Goal: Information Seeking & Learning: Learn about a topic

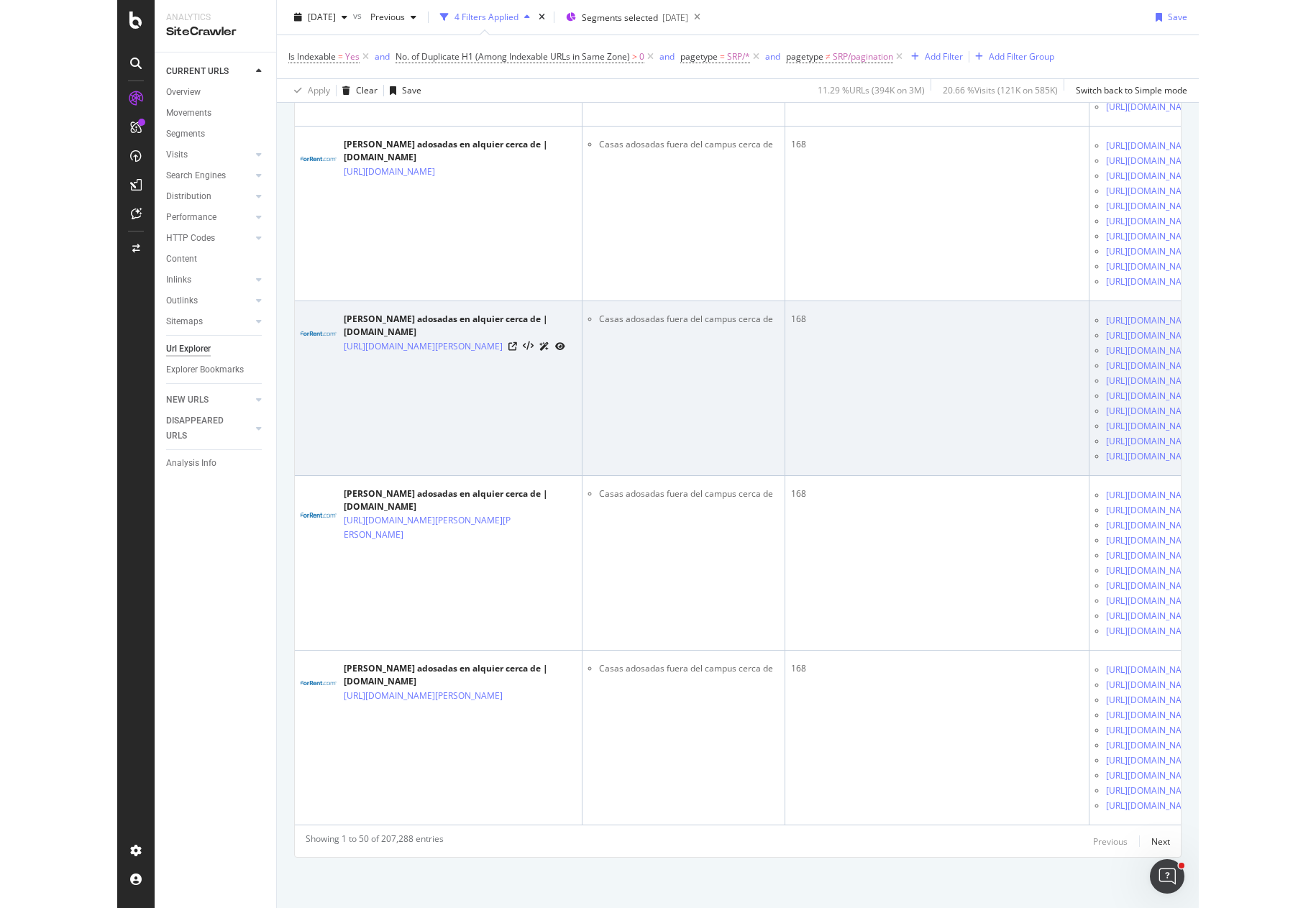
scroll to position [14636, 0]
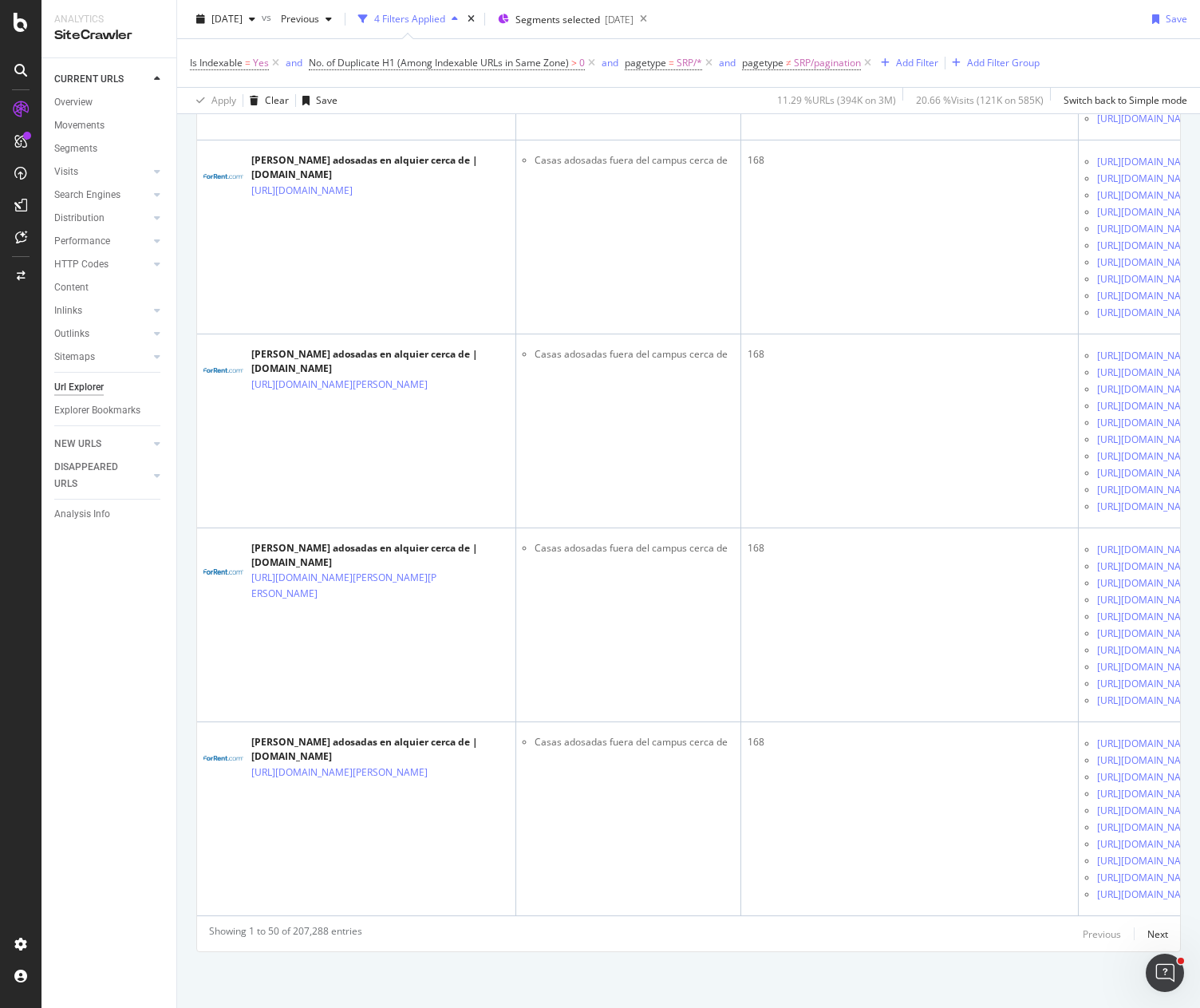
click at [992, 14] on div "[DATE] vs Previous 4 Filters Applied Segments selected [DATE] Save" at bounding box center [689, 22] width 1023 height 32
click at [0, 57] on div at bounding box center [21, 504] width 41 height 1008
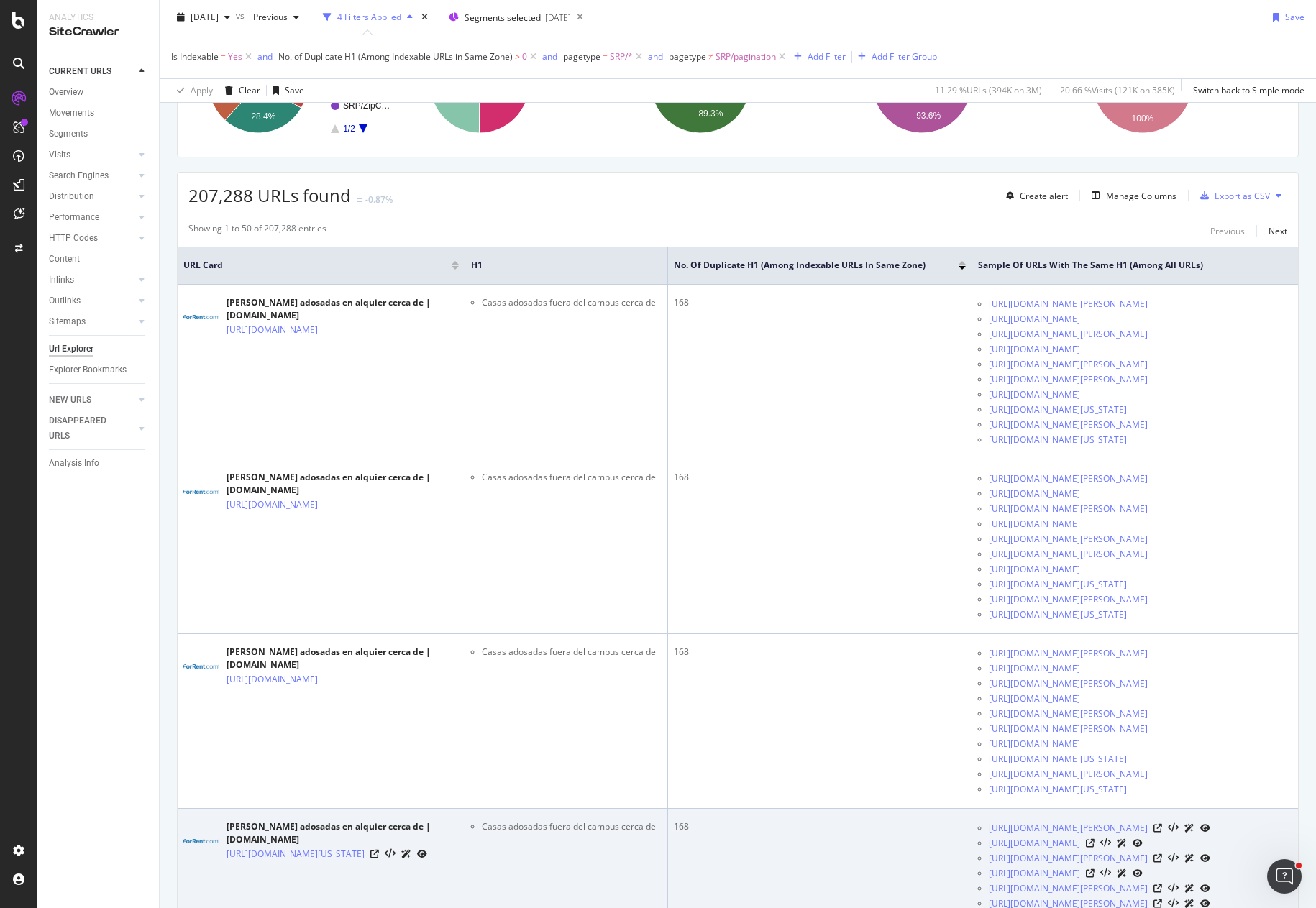
scroll to position [0, 0]
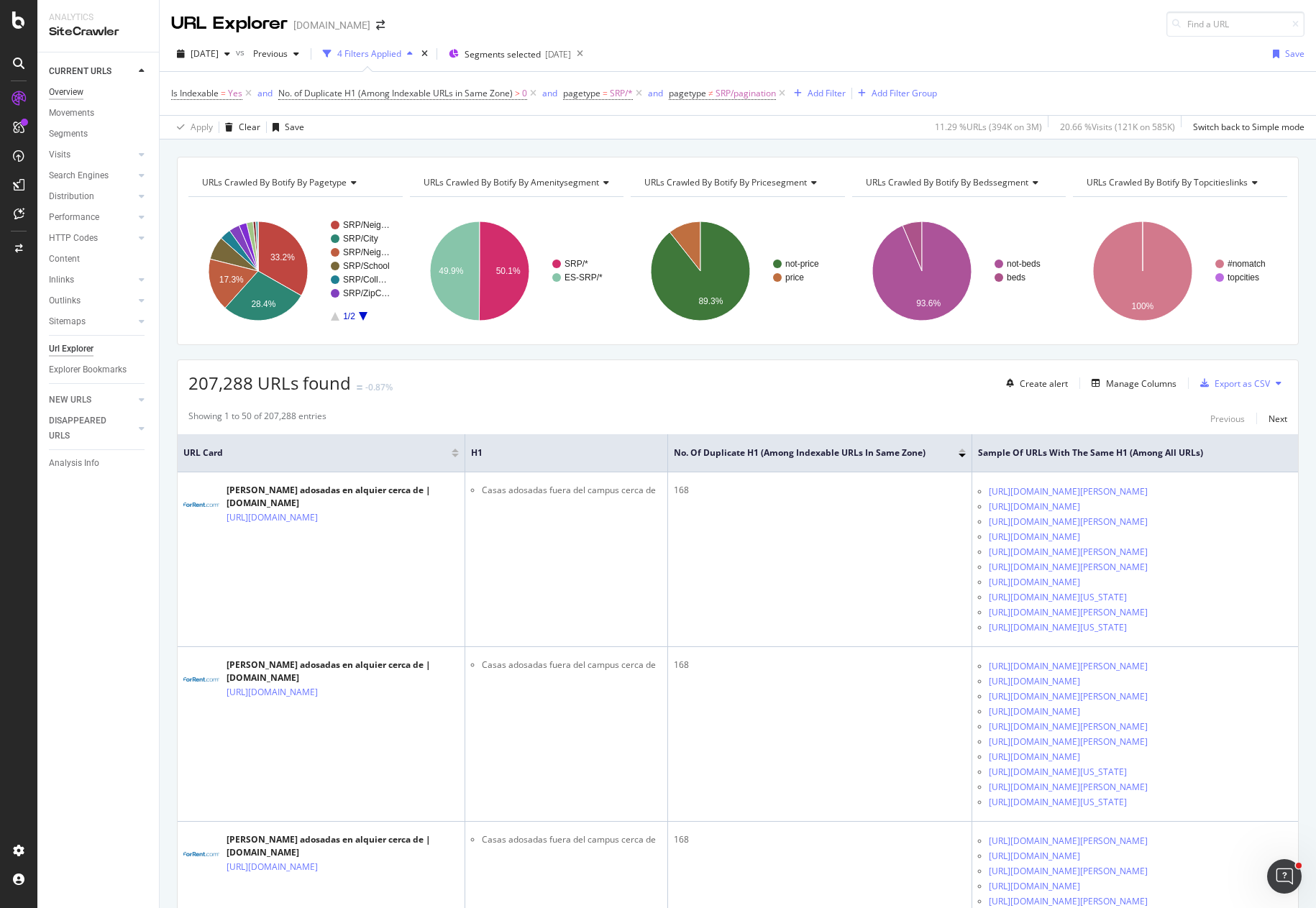
click at [71, 91] on div "Overview" at bounding box center [66, 92] width 34 height 15
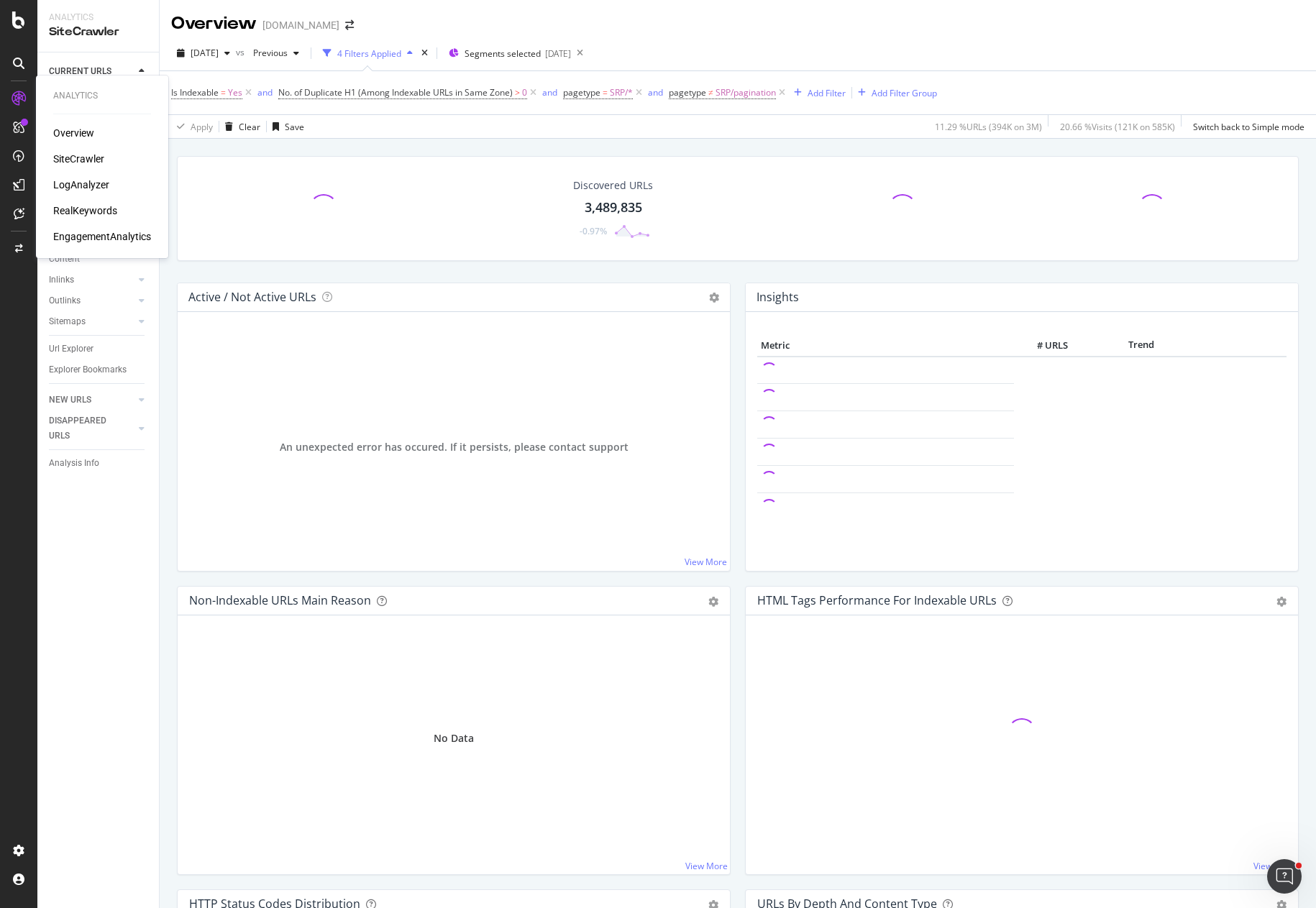
click at [81, 182] on div "LogAnalyzer" at bounding box center [81, 185] width 56 height 15
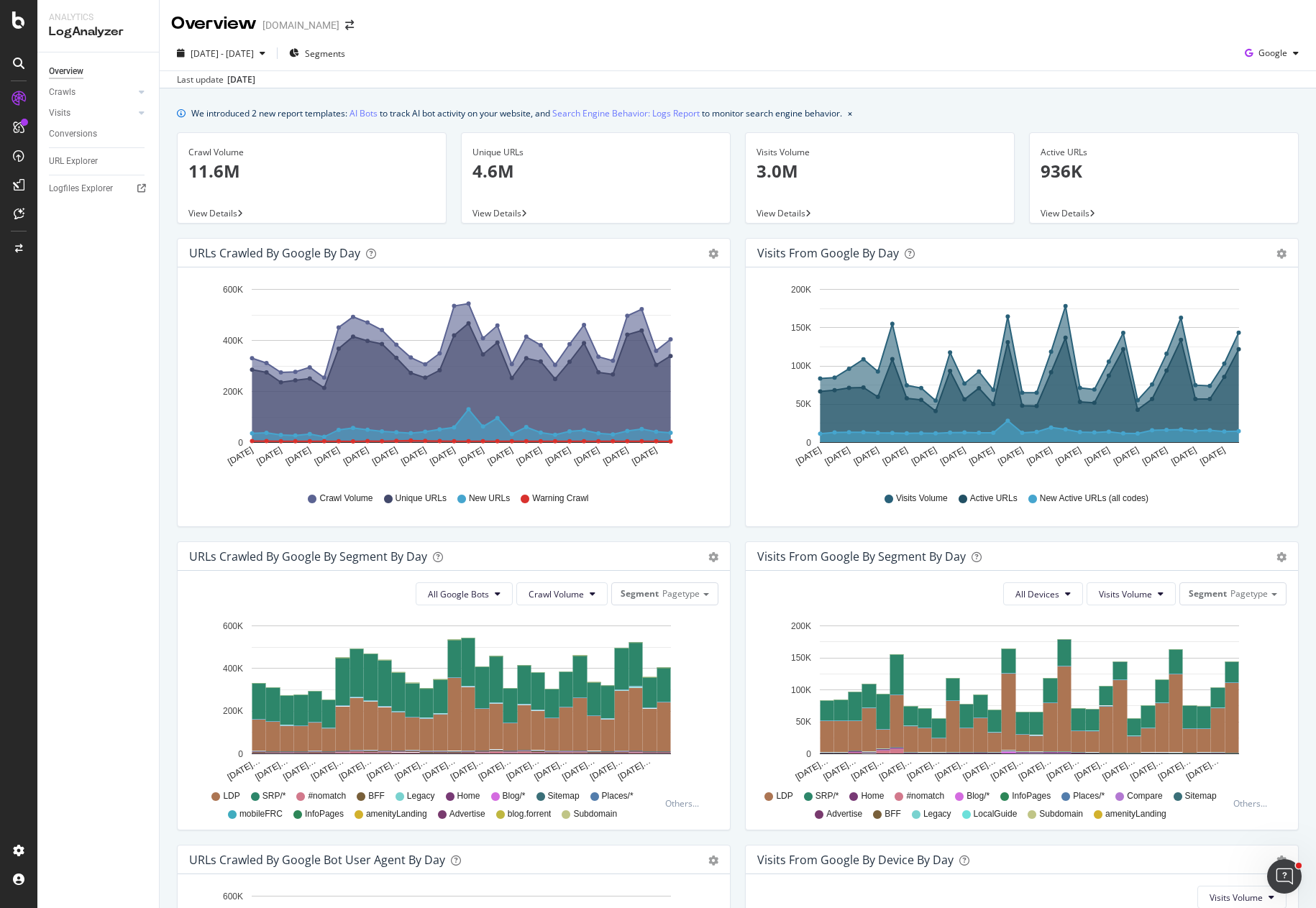
click at [113, 316] on div "Overview Crawls Daily Distribution Segments Distribution HTTP Codes Resources V…" at bounding box center [98, 480] width 122 height 855
click at [63, 114] on div "Visits" at bounding box center [59, 113] width 22 height 15
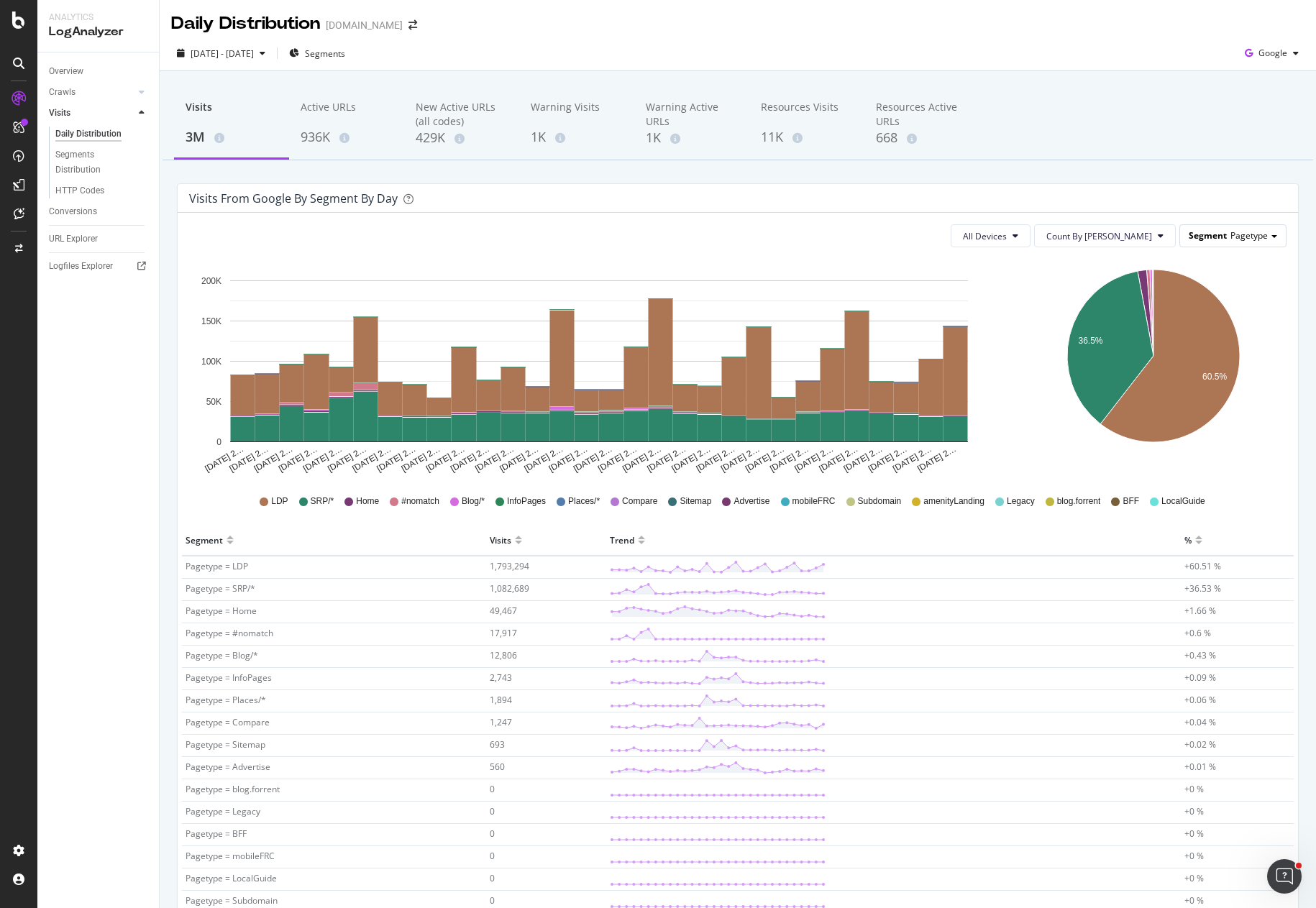
click at [1080, 240] on span "Pagetype" at bounding box center [1249, 235] width 37 height 12
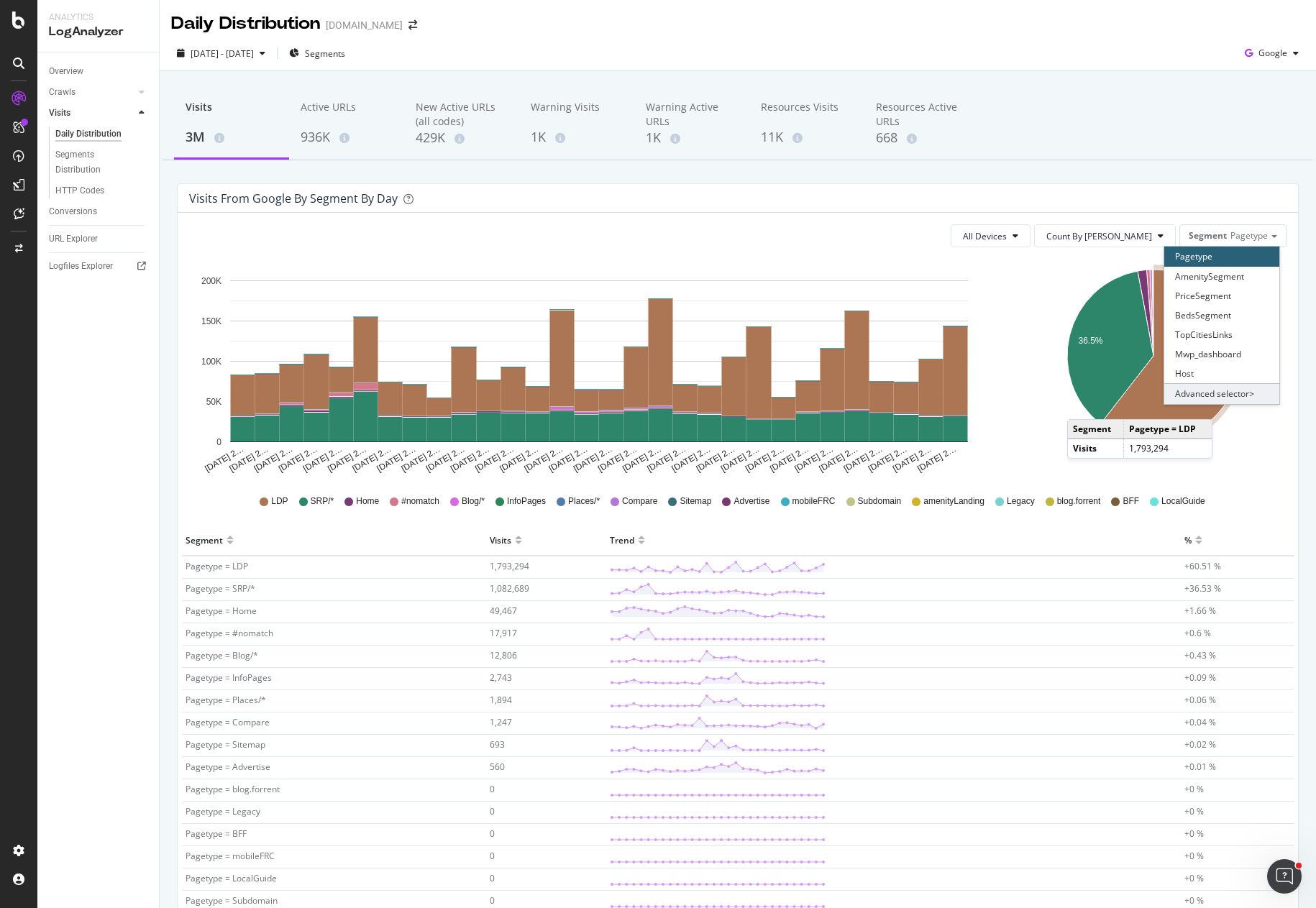
click at [1080, 387] on div "Advanced selector >" at bounding box center [1222, 393] width 115 height 20
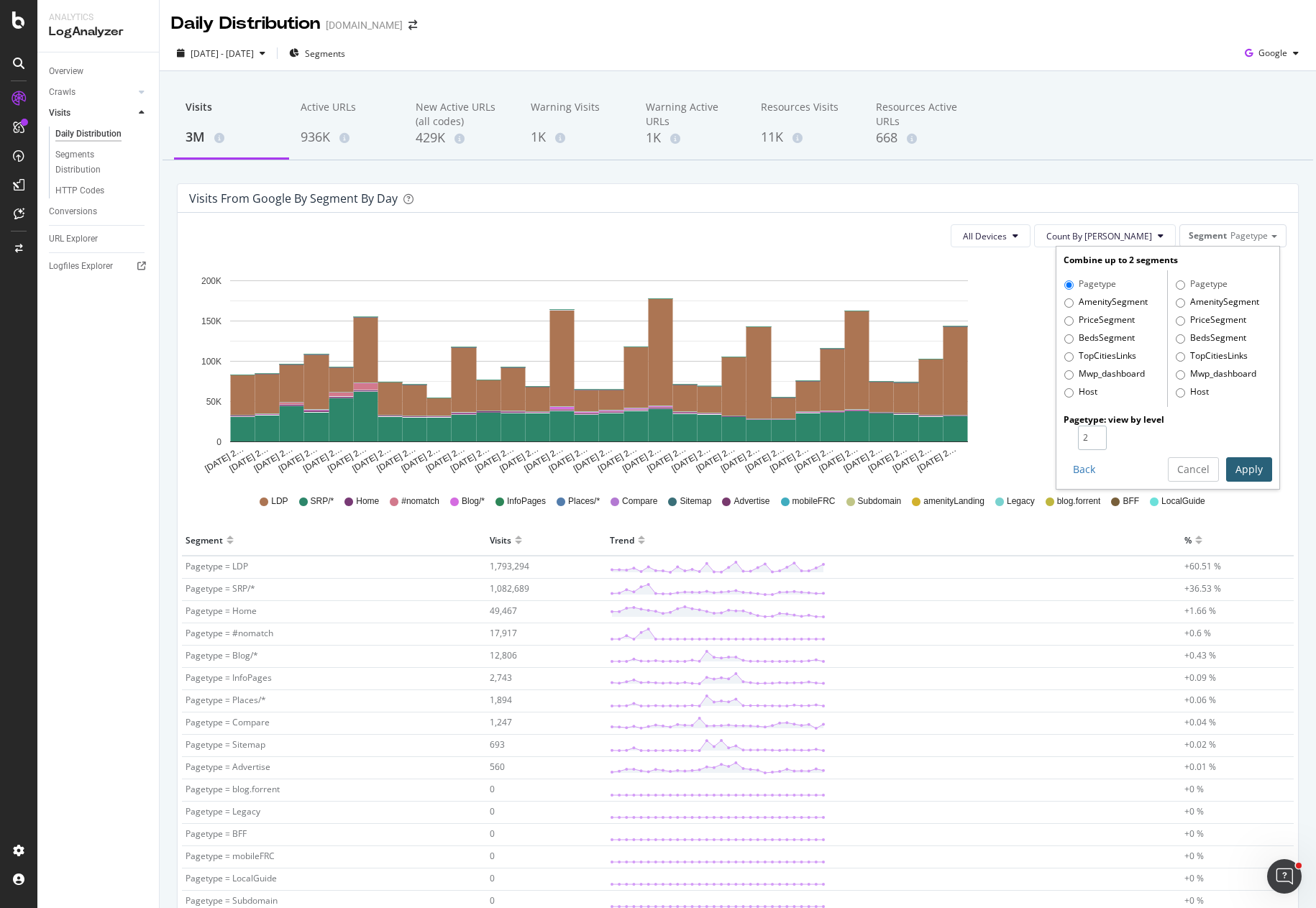
type input "2"
click at [1080, 435] on input "2" at bounding box center [1092, 438] width 28 height 24
click at [1080, 465] on button "Apply" at bounding box center [1249, 469] width 46 height 24
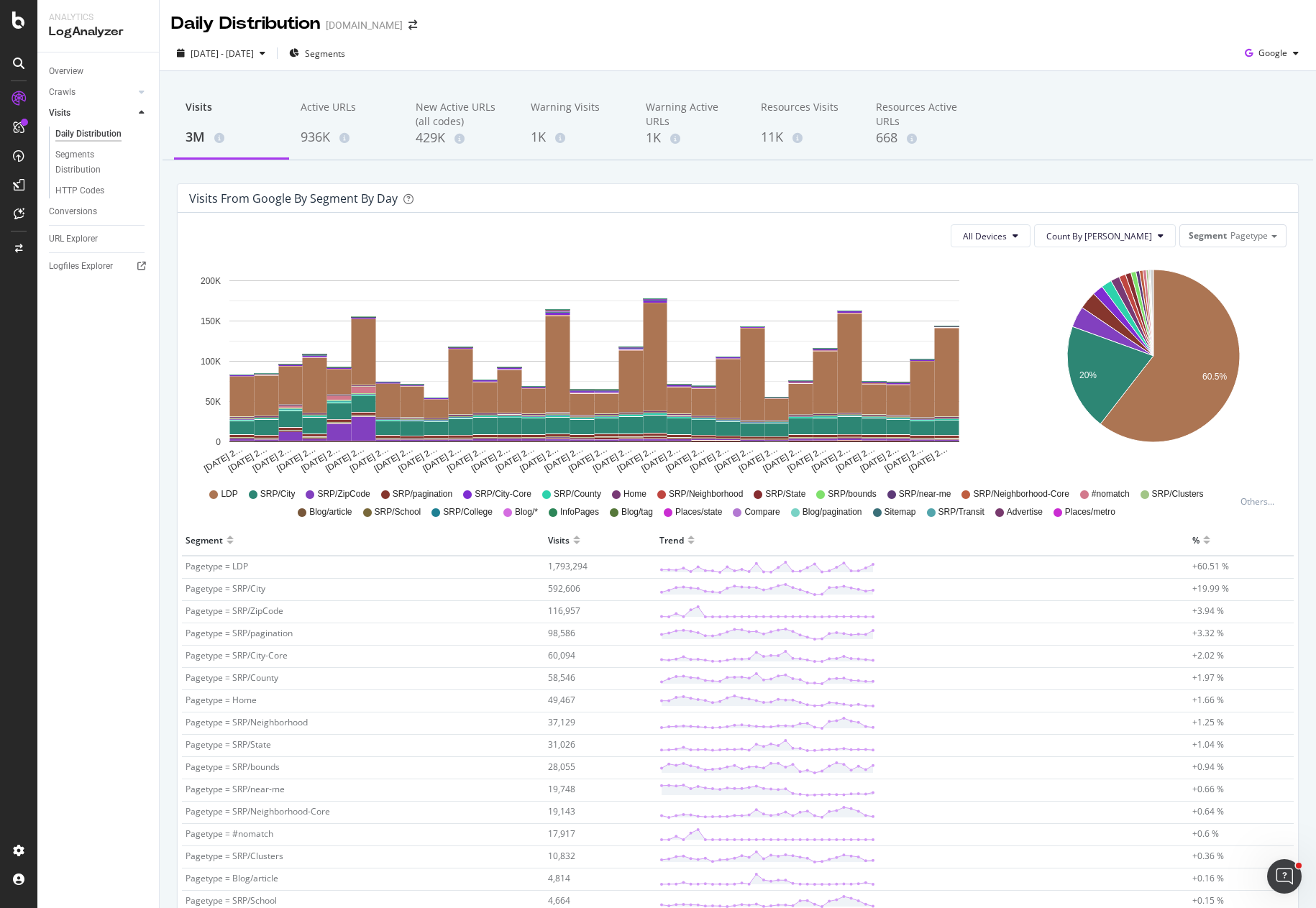
click at [661, 235] on div "All Devices Count By Day Segment Pagetype" at bounding box center [738, 236] width 1097 height 23
click at [708, 192] on div "Visits from google by Segment by Day" at bounding box center [727, 198] width 1076 height 15
click at [136, 317] on div "Overview Crawls Daily Distribution Segments Distribution HTTP Codes Resources V…" at bounding box center [98, 480] width 122 height 855
